Goal: Task Accomplishment & Management: Use online tool/utility

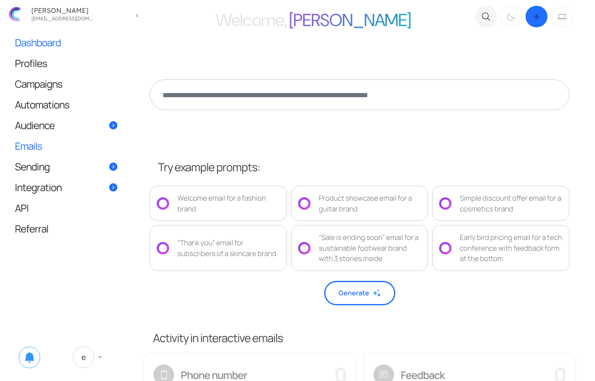
click at [69, 148] on link "Emails" at bounding box center [66, 146] width 119 height 20
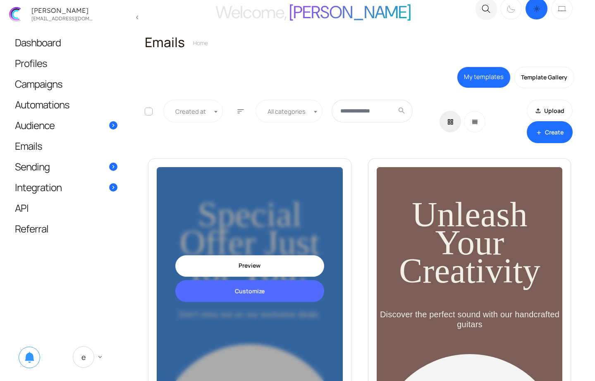
scroll to position [18, 0]
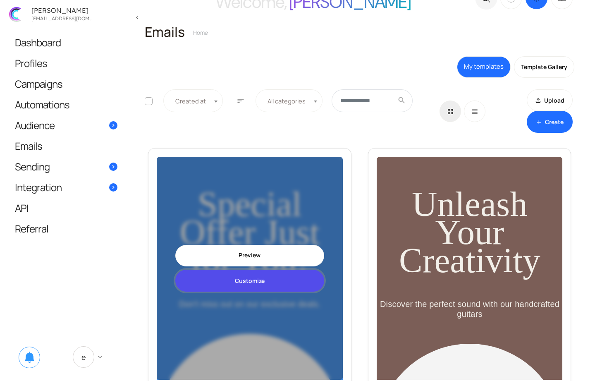
click at [256, 272] on link "Customize" at bounding box center [249, 280] width 149 height 22
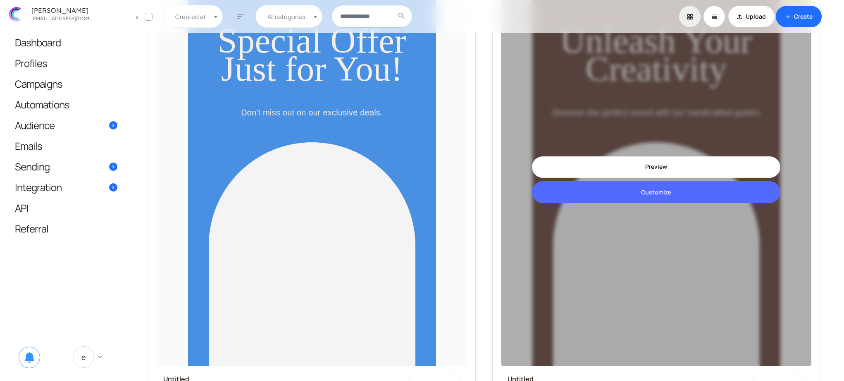
scroll to position [210, 0]
